Goal: Transaction & Acquisition: Purchase product/service

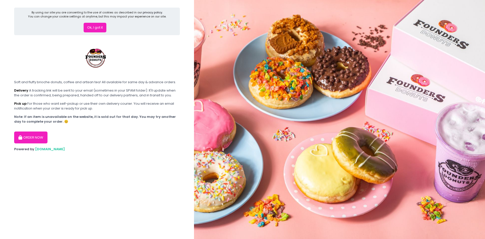
click at [97, 24] on button "Ok, I got it" at bounding box center [95, 28] width 23 height 10
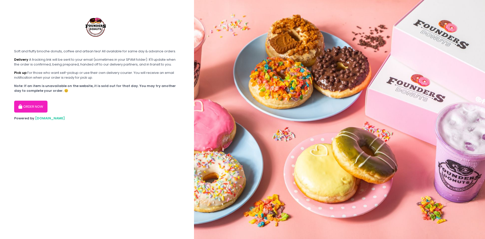
click at [34, 109] on button "ORDER NOW" at bounding box center [30, 107] width 33 height 12
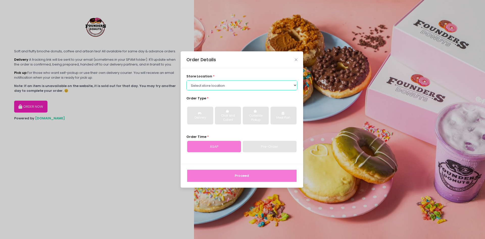
click at [240, 87] on select "Select store location Founders Donuts - [PERSON_NAME] Founders Donuts - [GEOGRA…" at bounding box center [241, 85] width 111 height 10
select select "61a2022e41b39c710272d16a"
click at [186, 80] on select "Select store location Founders Donuts - [PERSON_NAME] Founders Donuts - [GEOGRA…" at bounding box center [241, 85] width 111 height 10
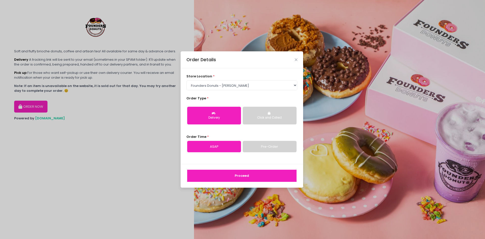
click at [220, 112] on button "Delivery" at bounding box center [214, 116] width 54 height 18
click at [282, 148] on link "Pre-Order" at bounding box center [270, 147] width 54 height 12
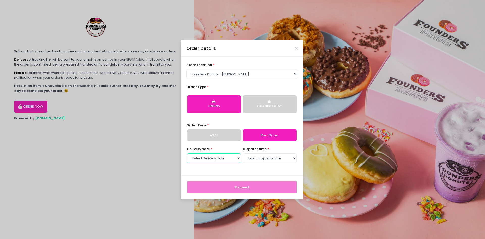
click at [237, 158] on select "Select Delivery date [DATE] [DATE] [DATE] [DATE] [DATE] [DATE] [DATE] [DATE] [D…" at bounding box center [214, 158] width 54 height 10
select select "[DATE]"
click at [187, 153] on select "Select Delivery date [DATE] [DATE] [DATE] [DATE] [DATE] [DATE] [DATE] [DATE] [D…" at bounding box center [214, 158] width 54 height 10
click at [283, 155] on select "Select dispatch time 07:00 AM - 07:30 AM 07:30 AM - 08:00 AM 08:00 AM - 08:30 A…" at bounding box center [270, 158] width 54 height 10
select select "13:00"
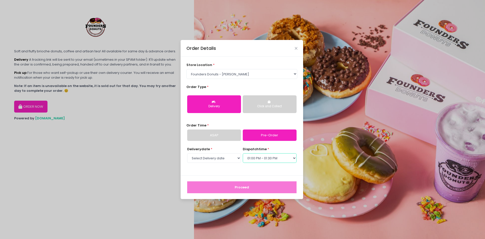
click at [243, 153] on select "Select dispatch time 07:00 AM - 07:30 AM 07:30 AM - 08:00 AM 08:00 AM - 08:30 A…" at bounding box center [270, 158] width 54 height 10
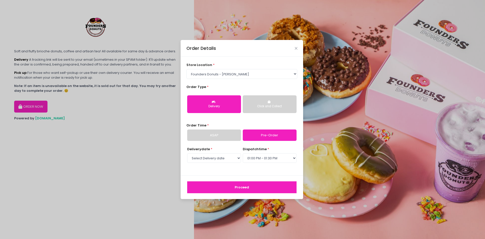
click at [259, 188] on button "Proceed" at bounding box center [241, 187] width 109 height 12
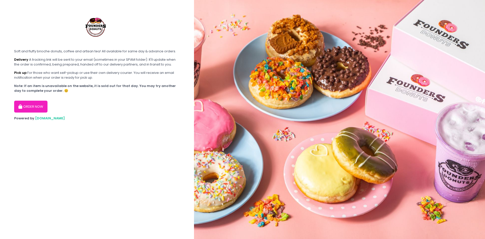
click at [39, 108] on button "ORDER NOW" at bounding box center [30, 107] width 33 height 12
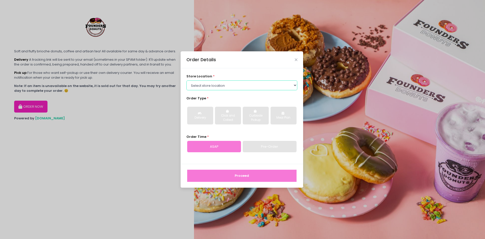
click at [233, 87] on select "Select store location Founders Donuts - [PERSON_NAME] Founders Donuts - [GEOGRA…" at bounding box center [241, 85] width 111 height 10
select select "61a2022e41b39c710272d16a"
click at [186, 80] on select "Select store location Founders Donuts - [PERSON_NAME] Founders Donuts - [GEOGRA…" at bounding box center [241, 85] width 111 height 10
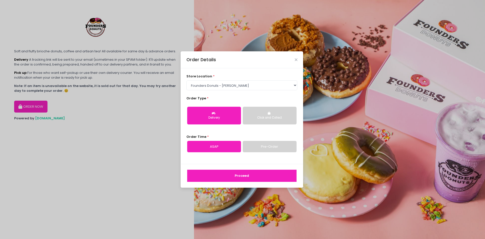
click at [259, 146] on link "Pre-Order" at bounding box center [270, 147] width 54 height 12
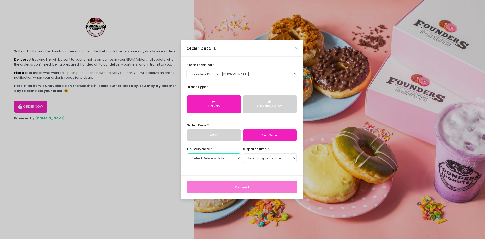
click at [228, 161] on select "Select Delivery date [DATE] [DATE] [DATE] [DATE] [DATE] [DATE] [DATE] [DATE] [D…" at bounding box center [214, 158] width 54 height 10
select select "[DATE]"
click at [187, 153] on select "Select Delivery date [DATE] [DATE] [DATE] [DATE] [DATE] [DATE] [DATE] [DATE] [D…" at bounding box center [214, 158] width 54 height 10
click at [273, 160] on select "Select dispatch time 07:00 AM - 07:30 AM 07:30 AM - 08:00 AM 08:00 AM - 08:30 A…" at bounding box center [270, 158] width 54 height 10
select select "09:30"
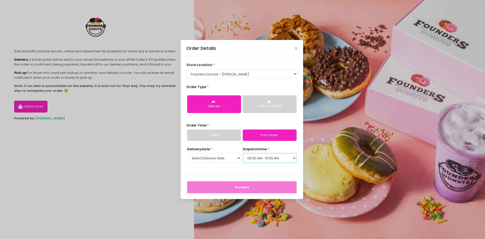
click at [243, 153] on select "Select dispatch time 07:00 AM - 07:30 AM 07:30 AM - 08:00 AM 08:00 AM - 08:30 A…" at bounding box center [270, 158] width 54 height 10
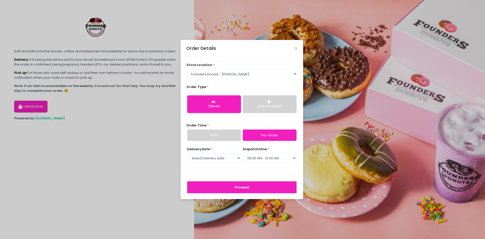
click at [248, 186] on button "Proceed" at bounding box center [241, 187] width 109 height 12
